Goal: Task Accomplishment & Management: Use online tool/utility

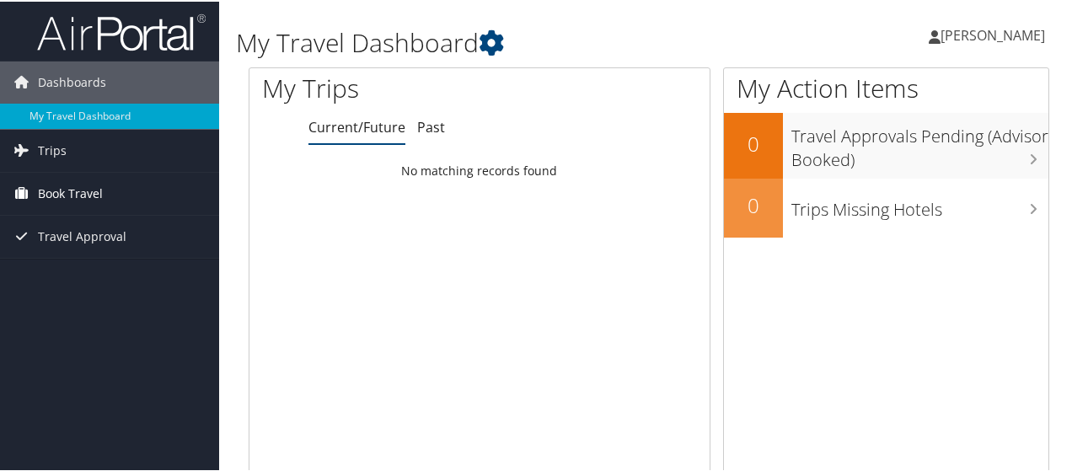
click at [85, 189] on span "Book Travel" at bounding box center [70, 192] width 65 height 42
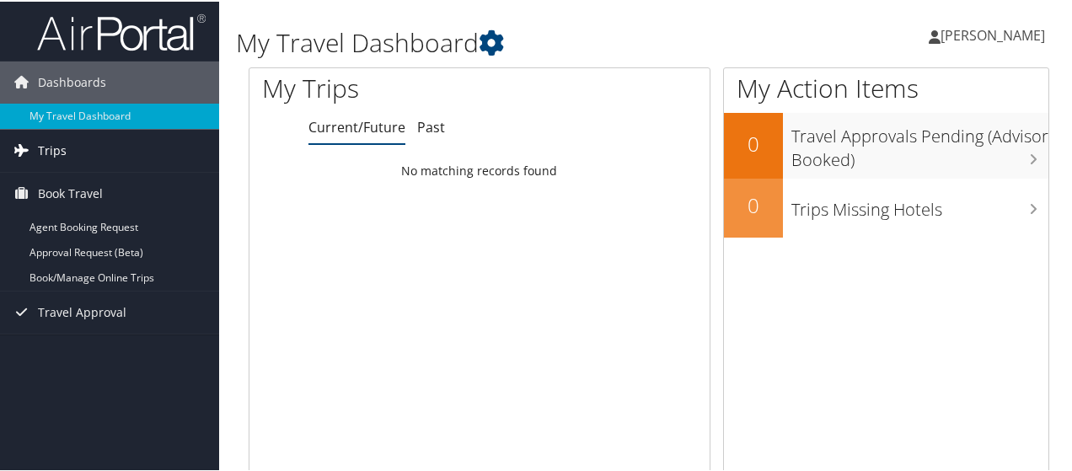
click at [91, 157] on link "Trips" at bounding box center [109, 149] width 219 height 42
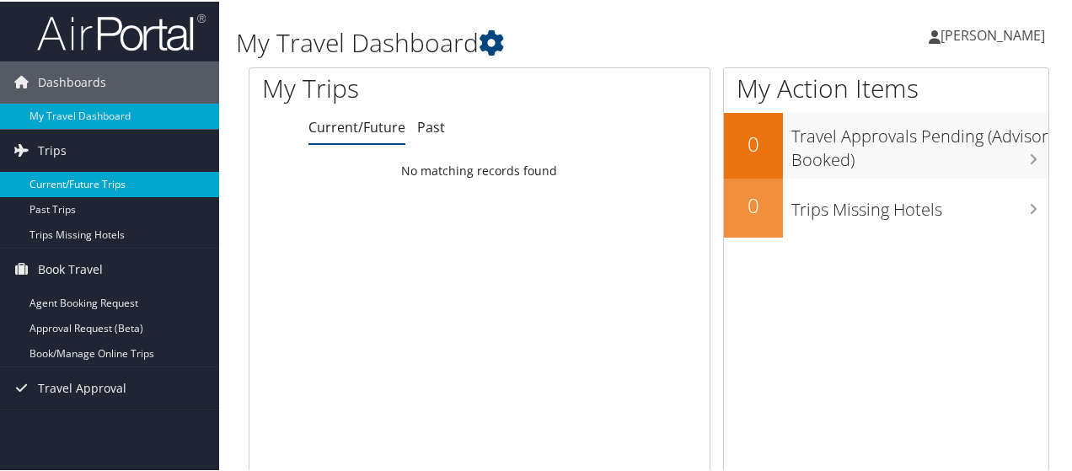
click at [91, 178] on link "Current/Future Trips" at bounding box center [109, 182] width 219 height 25
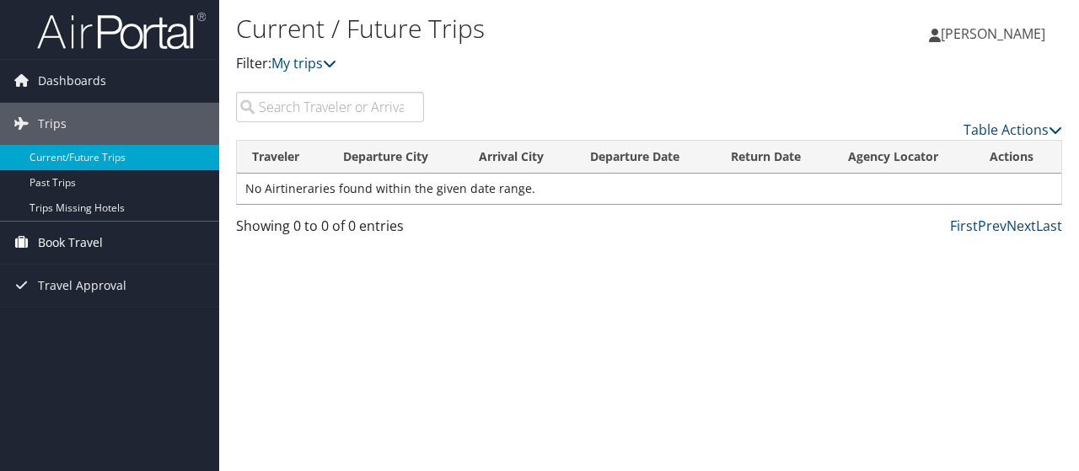
click at [88, 240] on span "Book Travel" at bounding box center [70, 243] width 65 height 42
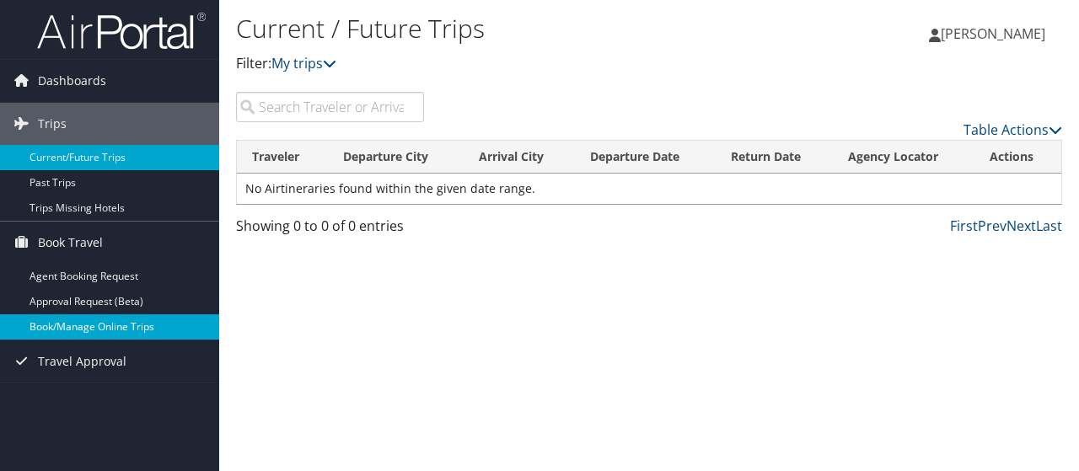
click at [104, 324] on link "Book/Manage Online Trips" at bounding box center [109, 326] width 219 height 25
